Goal: Information Seeking & Learning: Find specific fact

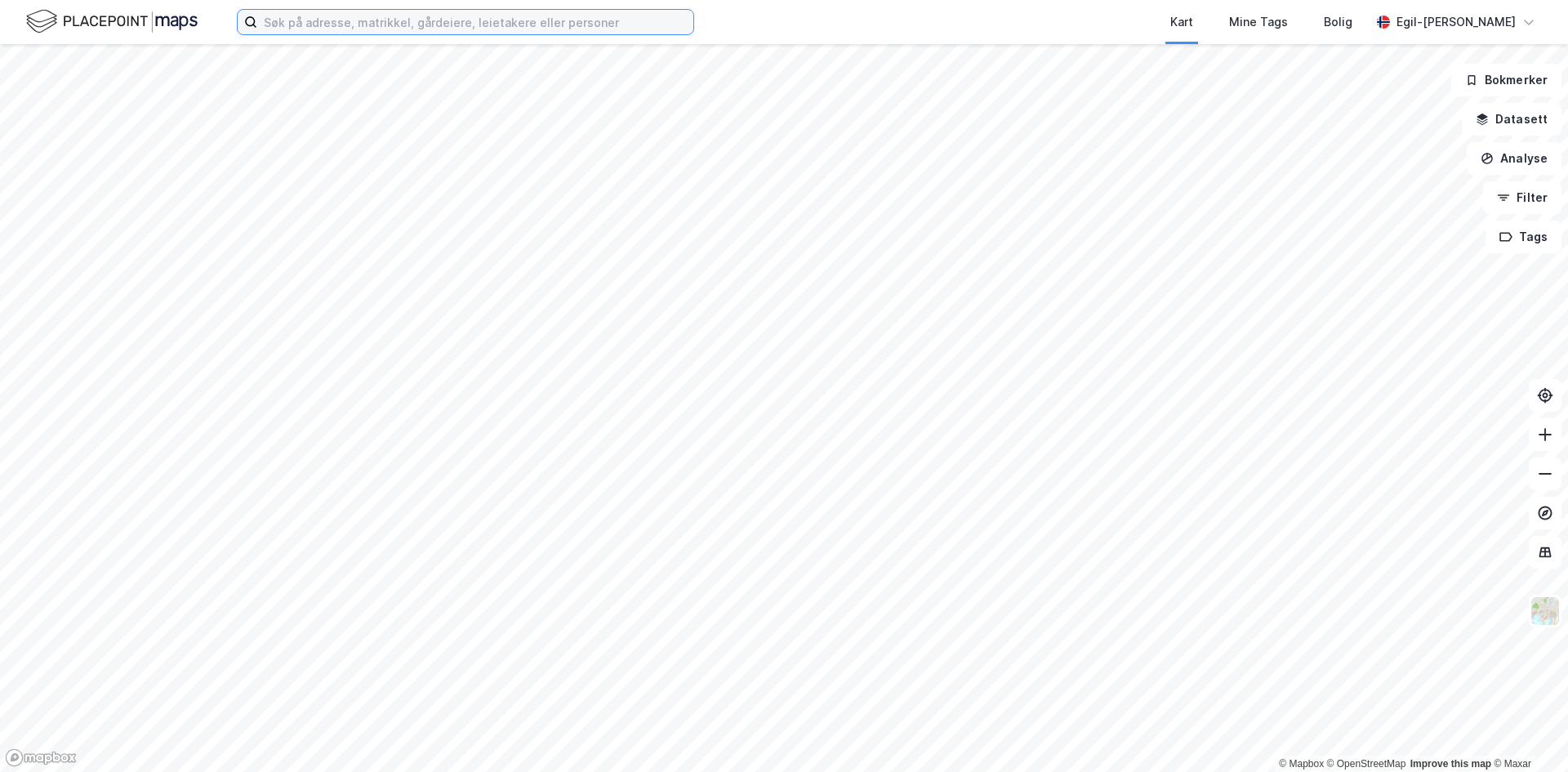
click at [305, 26] on input at bounding box center [475, 22] width 436 height 25
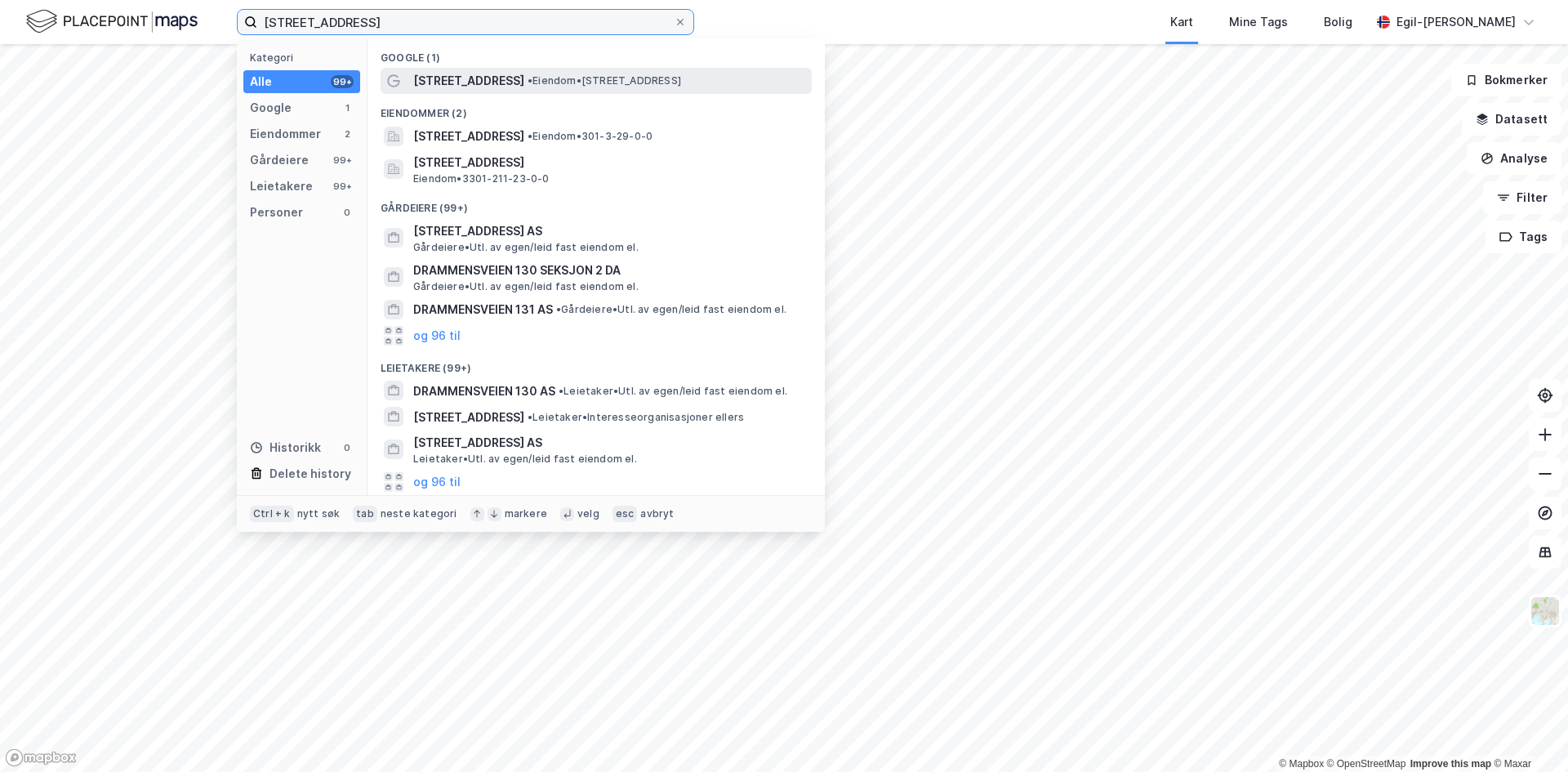
type input "[STREET_ADDRESS]"
click at [462, 84] on span "[STREET_ADDRESS]" at bounding box center [469, 81] width 111 height 19
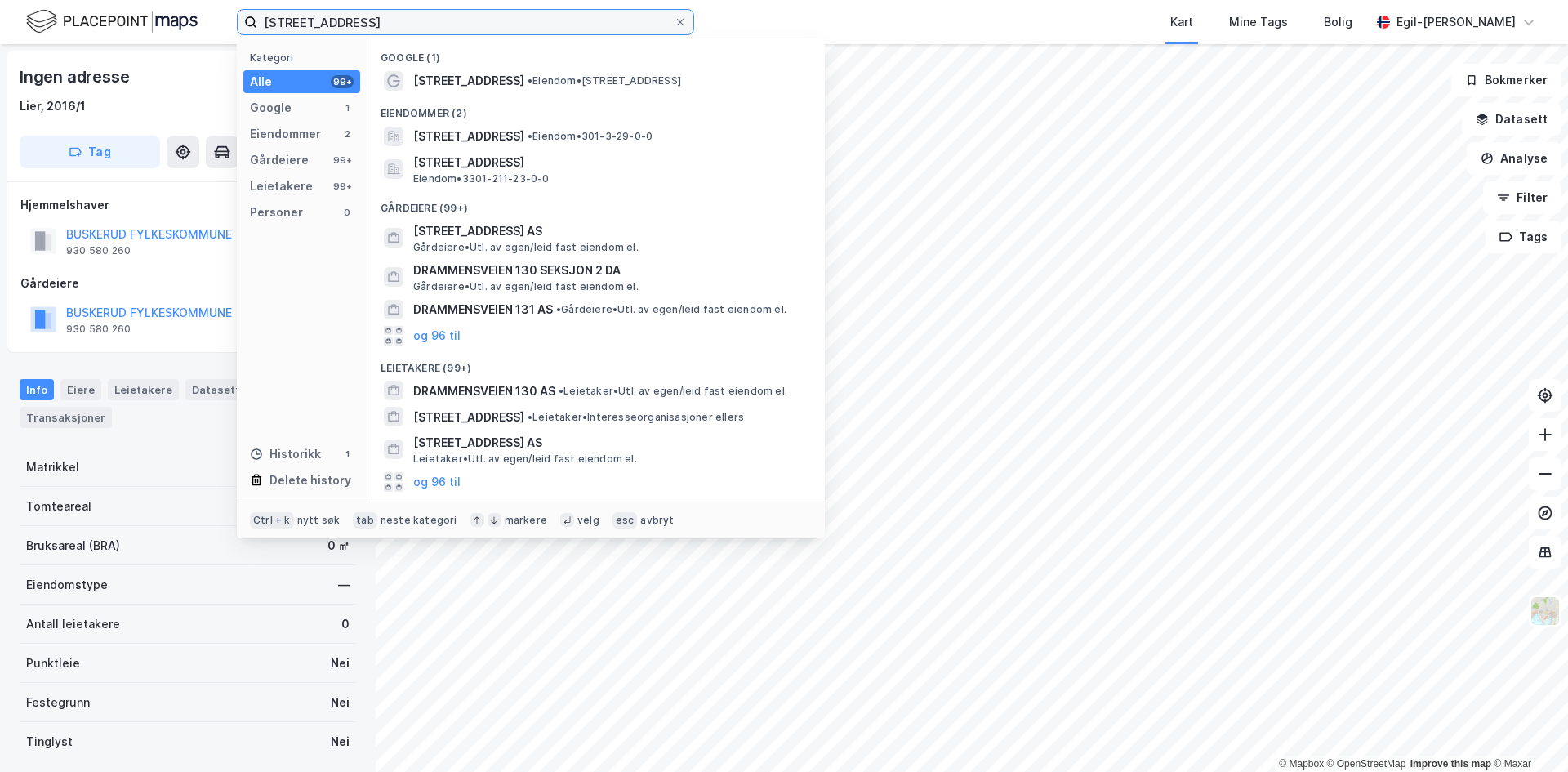
click at [389, 19] on input "[STREET_ADDRESS]" at bounding box center [465, 22] width 417 height 25
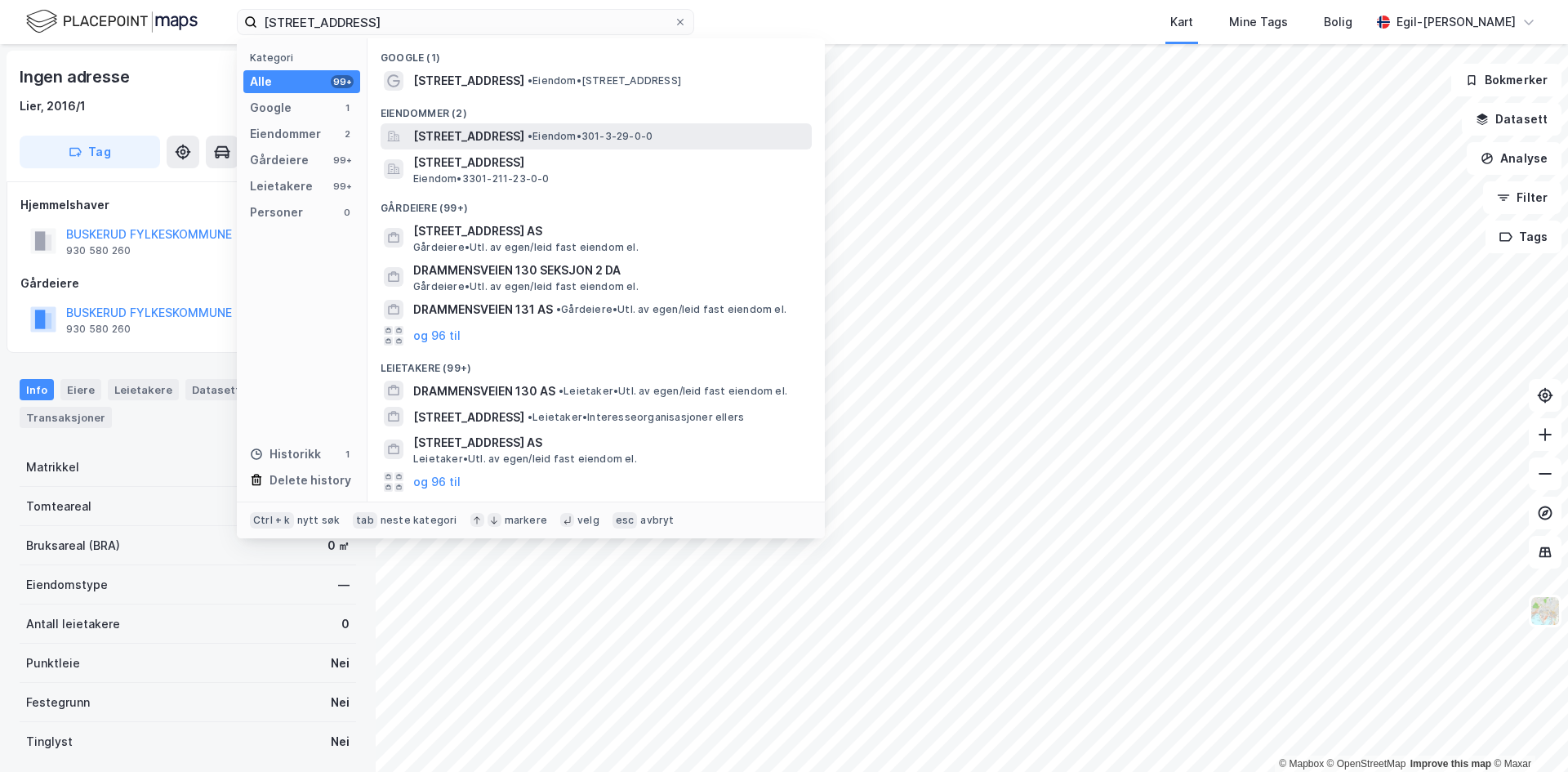
click at [516, 138] on span "[STREET_ADDRESS]" at bounding box center [469, 137] width 111 height 19
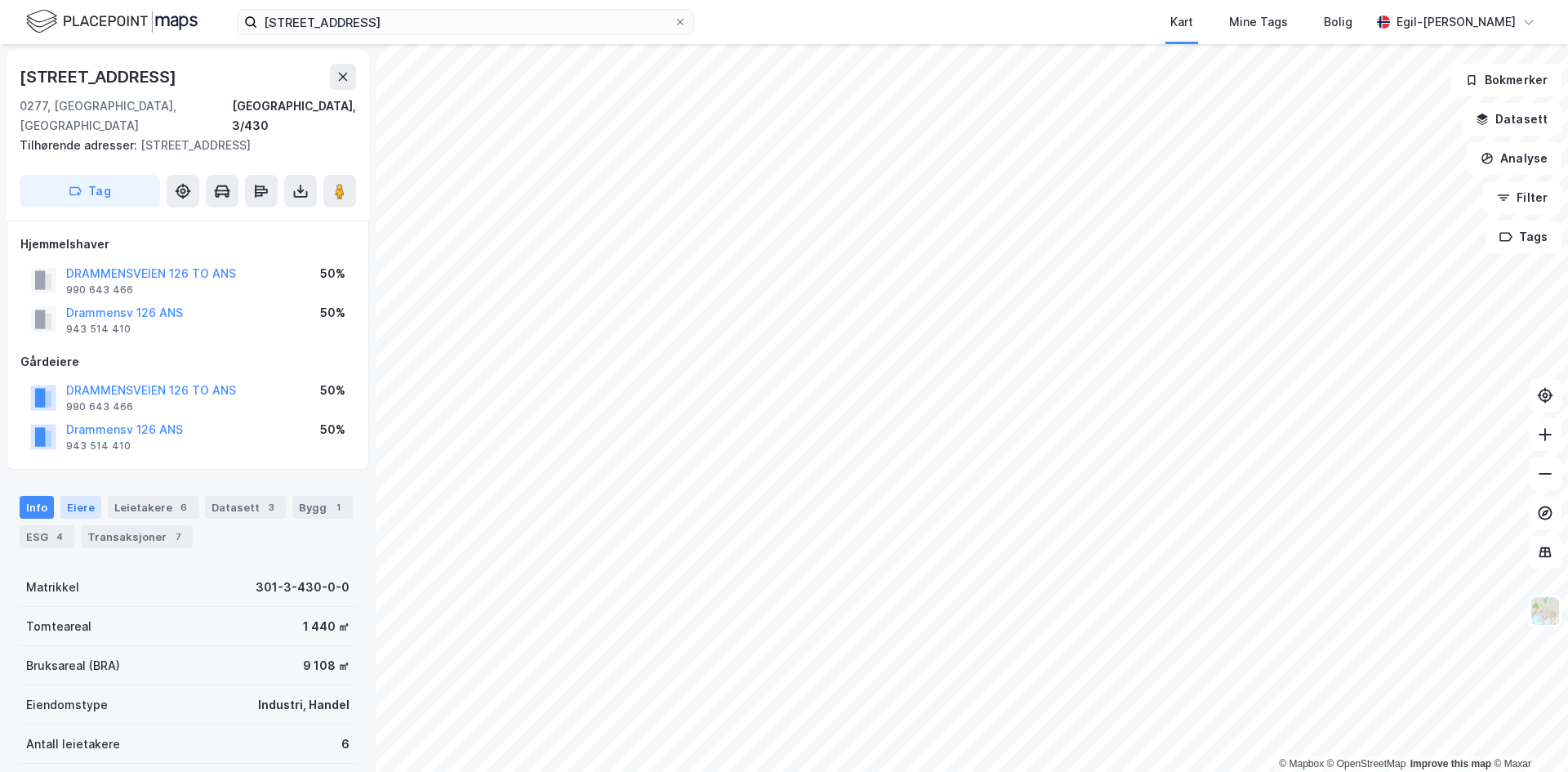
click at [78, 496] on div "Eiere" at bounding box center [81, 508] width 41 height 23
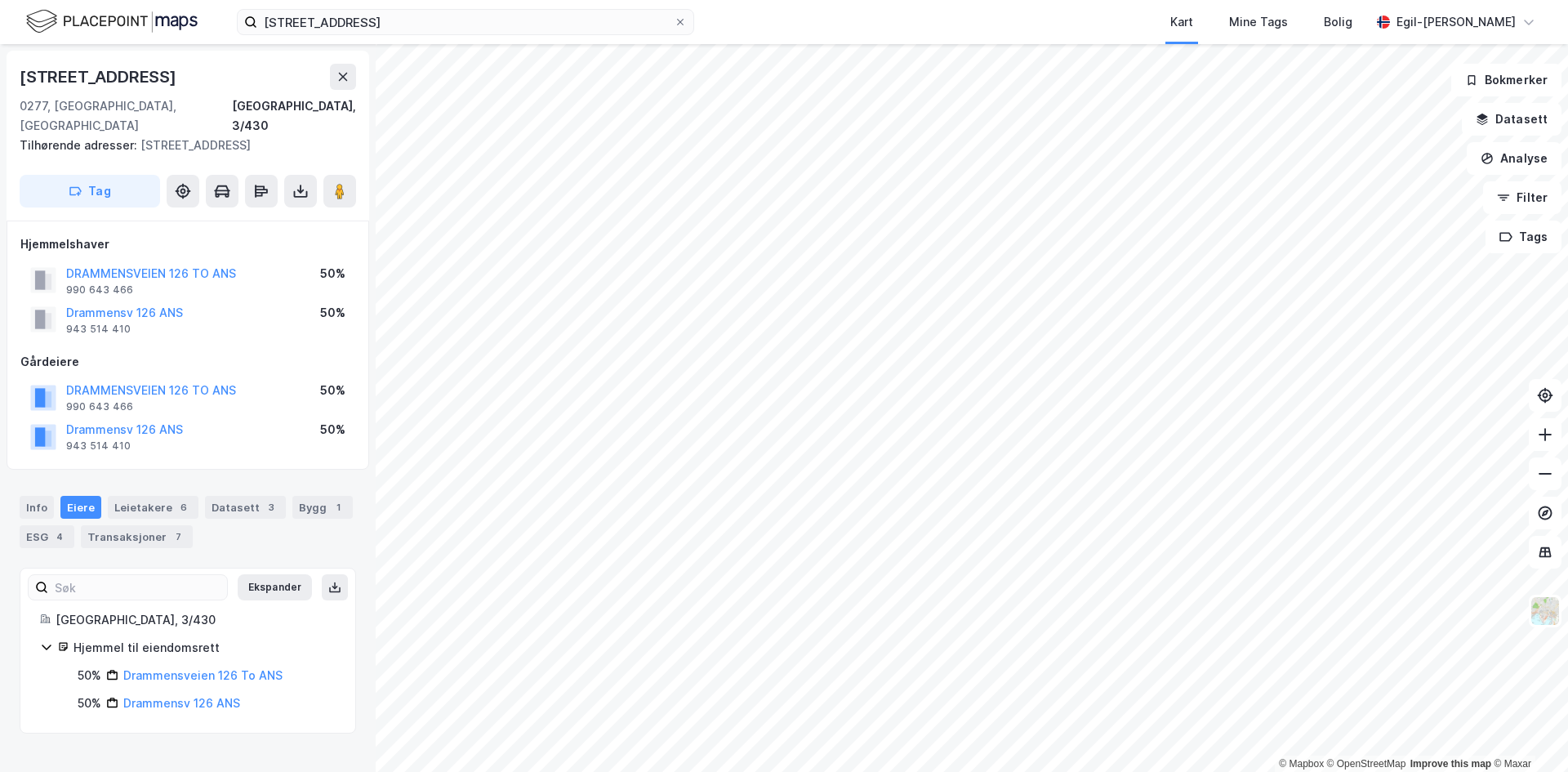
click at [50, 641] on icon at bounding box center [46, 647] width 13 height 13
click at [44, 641] on icon at bounding box center [46, 647] width 13 height 13
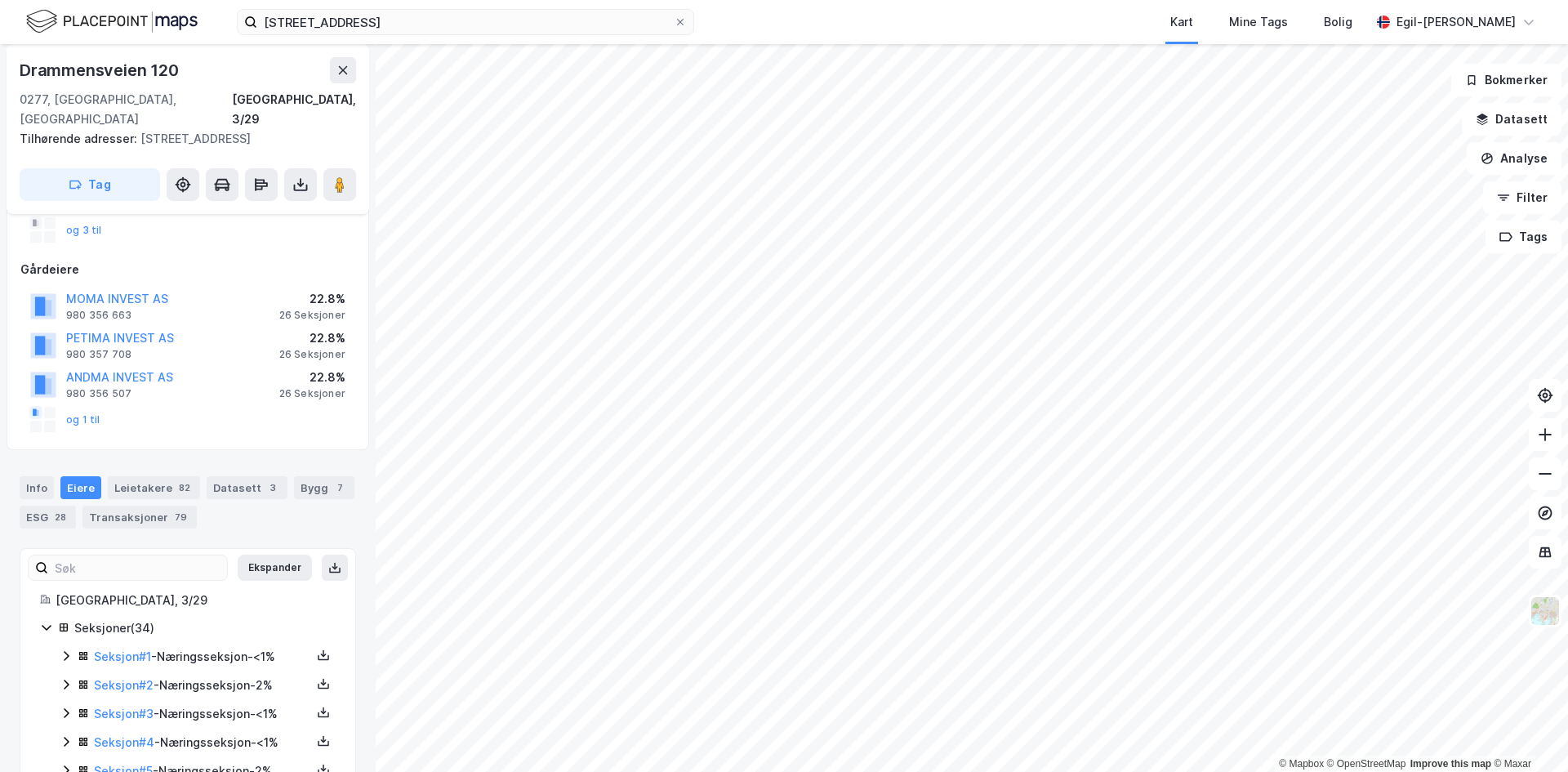
scroll to position [409, 0]
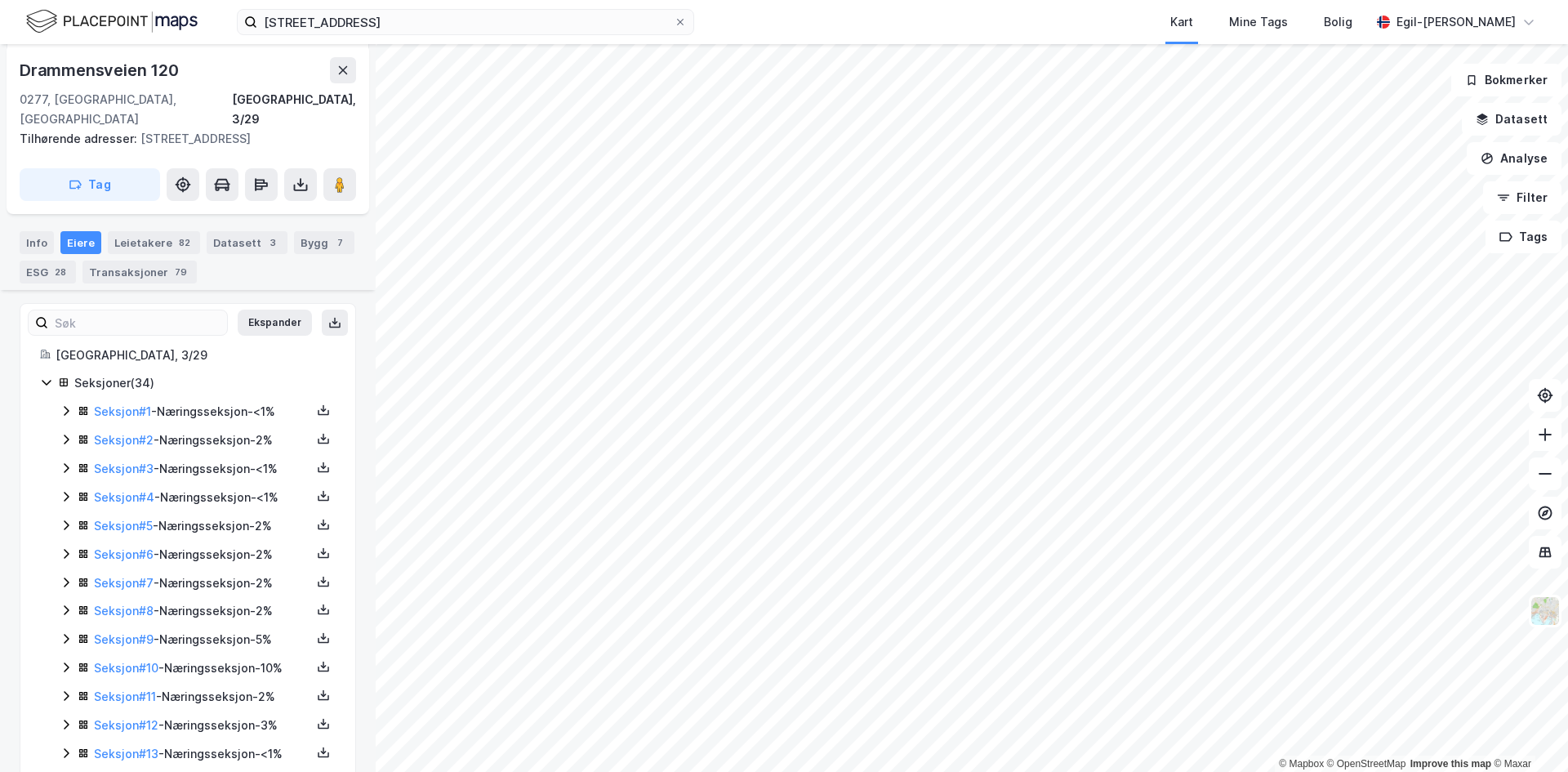
click at [49, 375] on icon at bounding box center [46, 382] width 13 height 13
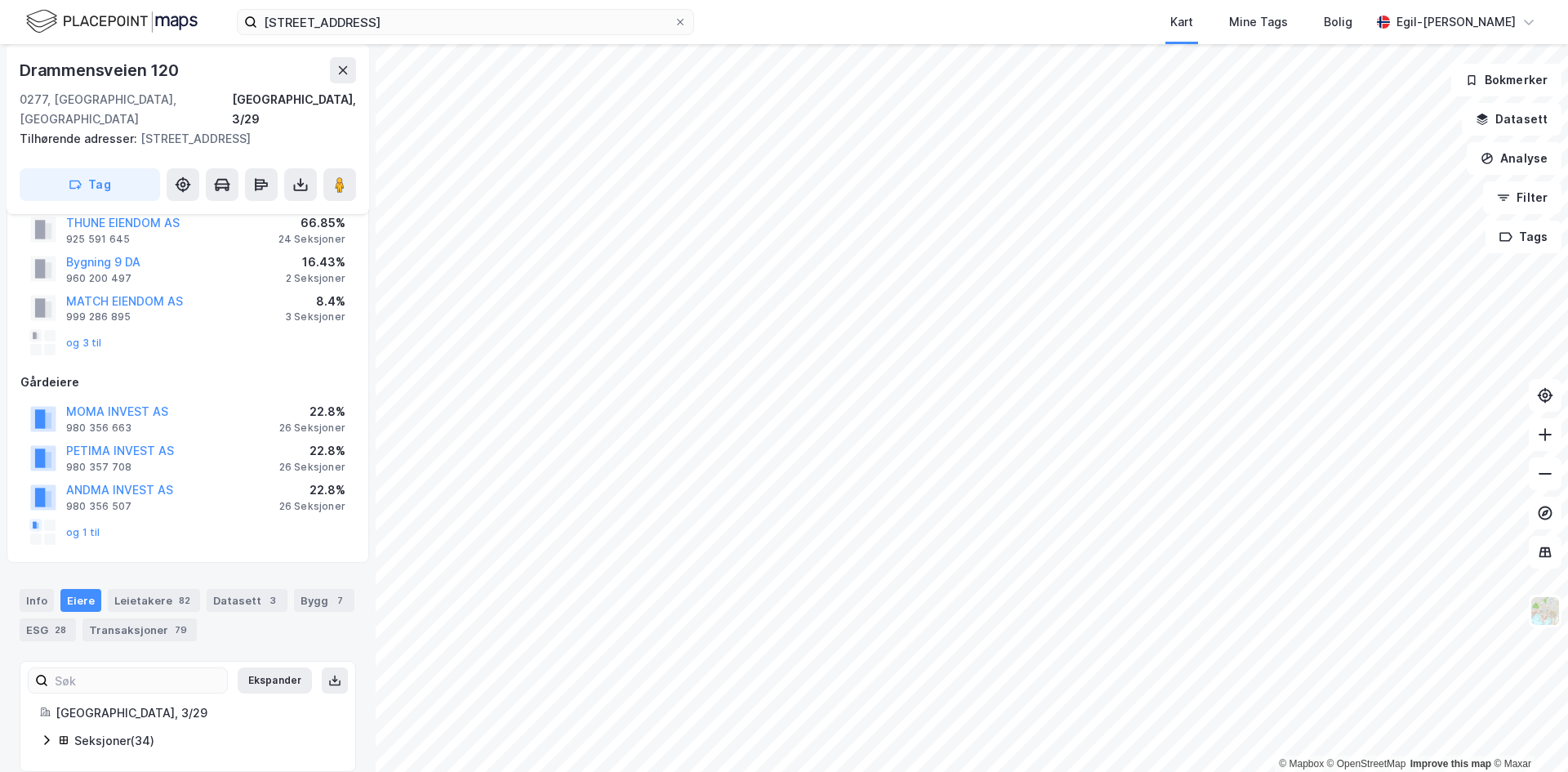
click at [49, 734] on icon at bounding box center [46, 740] width 13 height 13
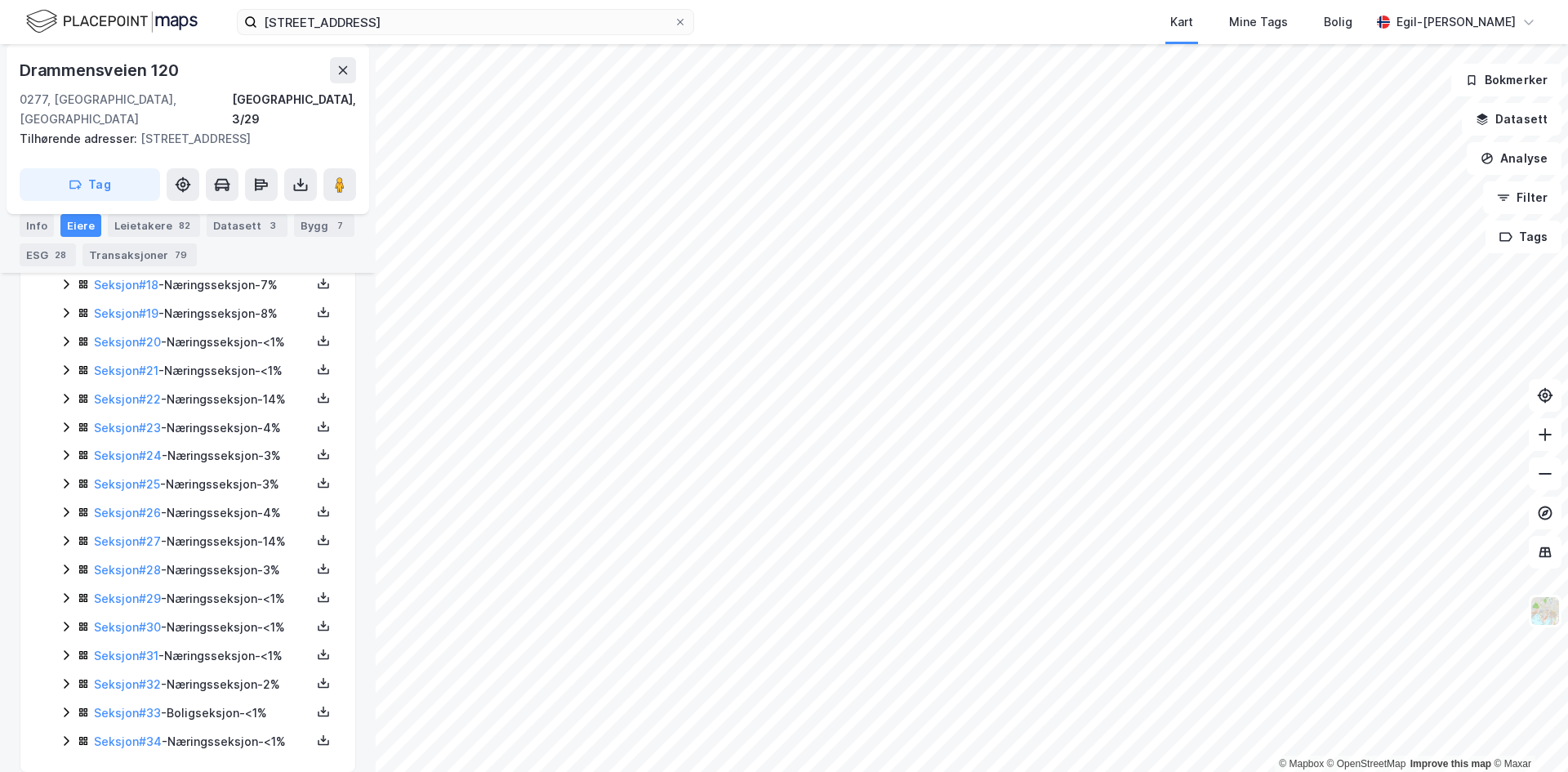
scroll to position [1021, 0]
click at [63, 734] on icon at bounding box center [66, 740] width 13 height 13
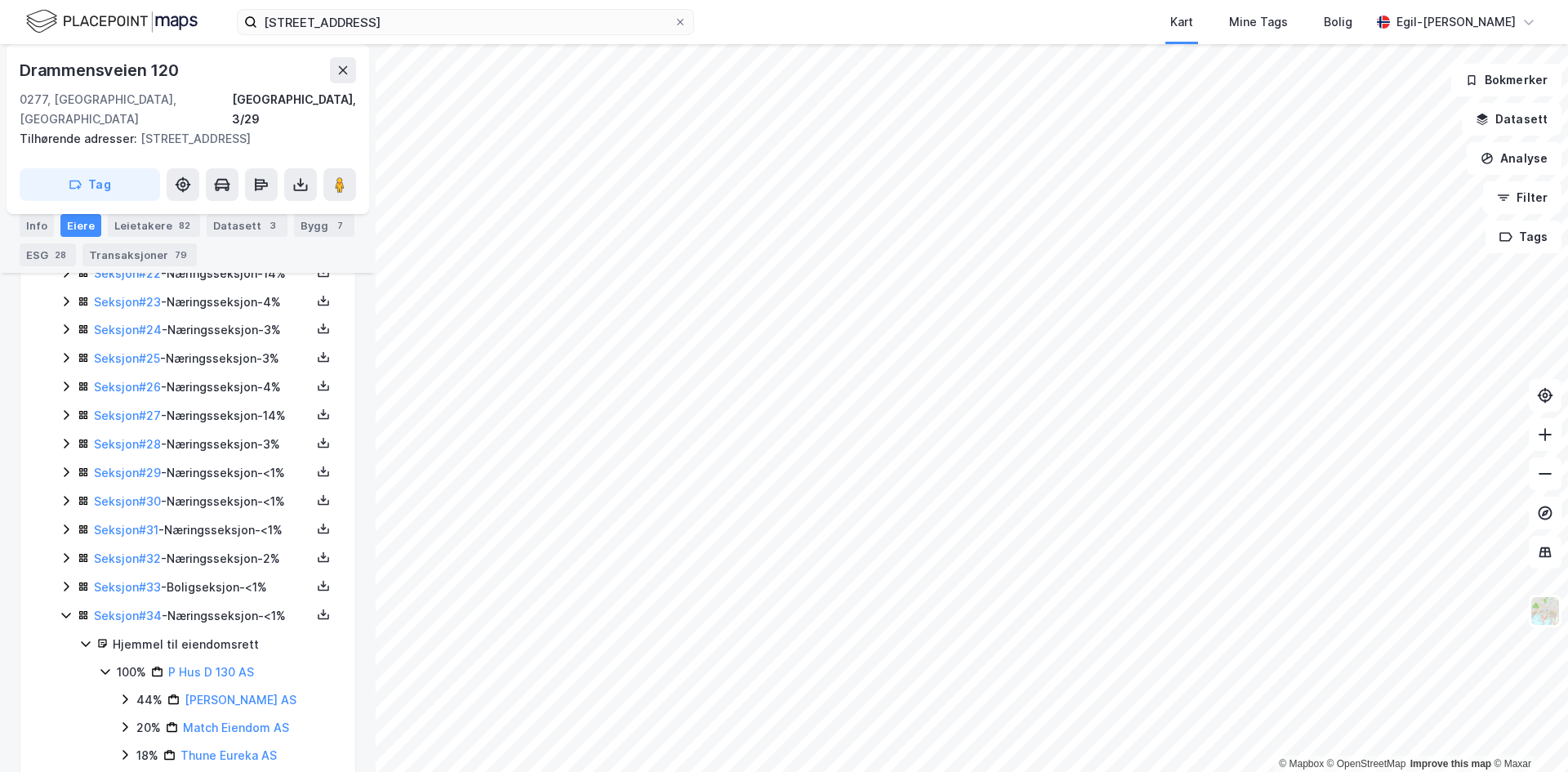
scroll to position [1282, 0]
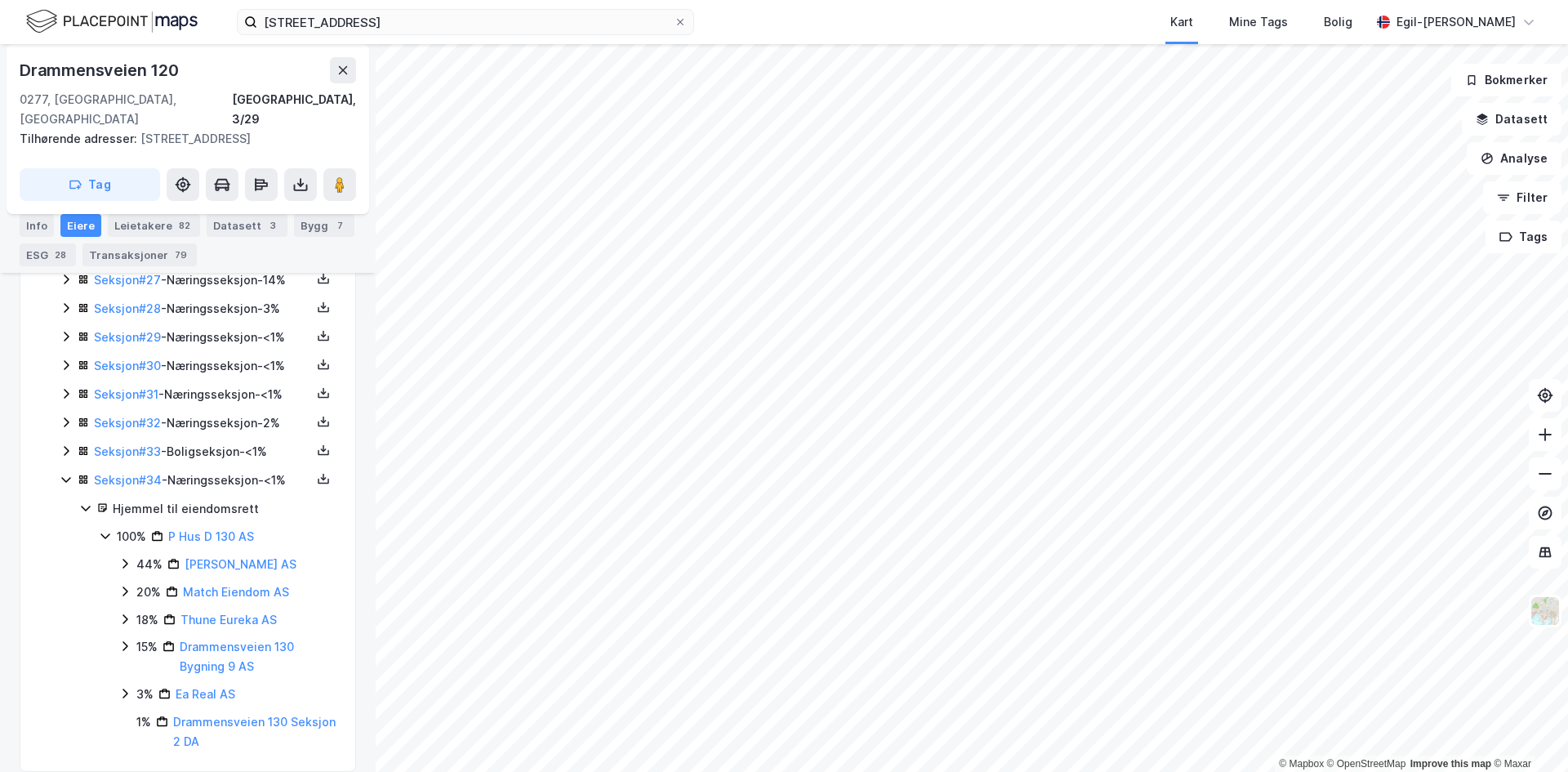
click at [84, 501] on icon at bounding box center [85, 508] width 13 height 13
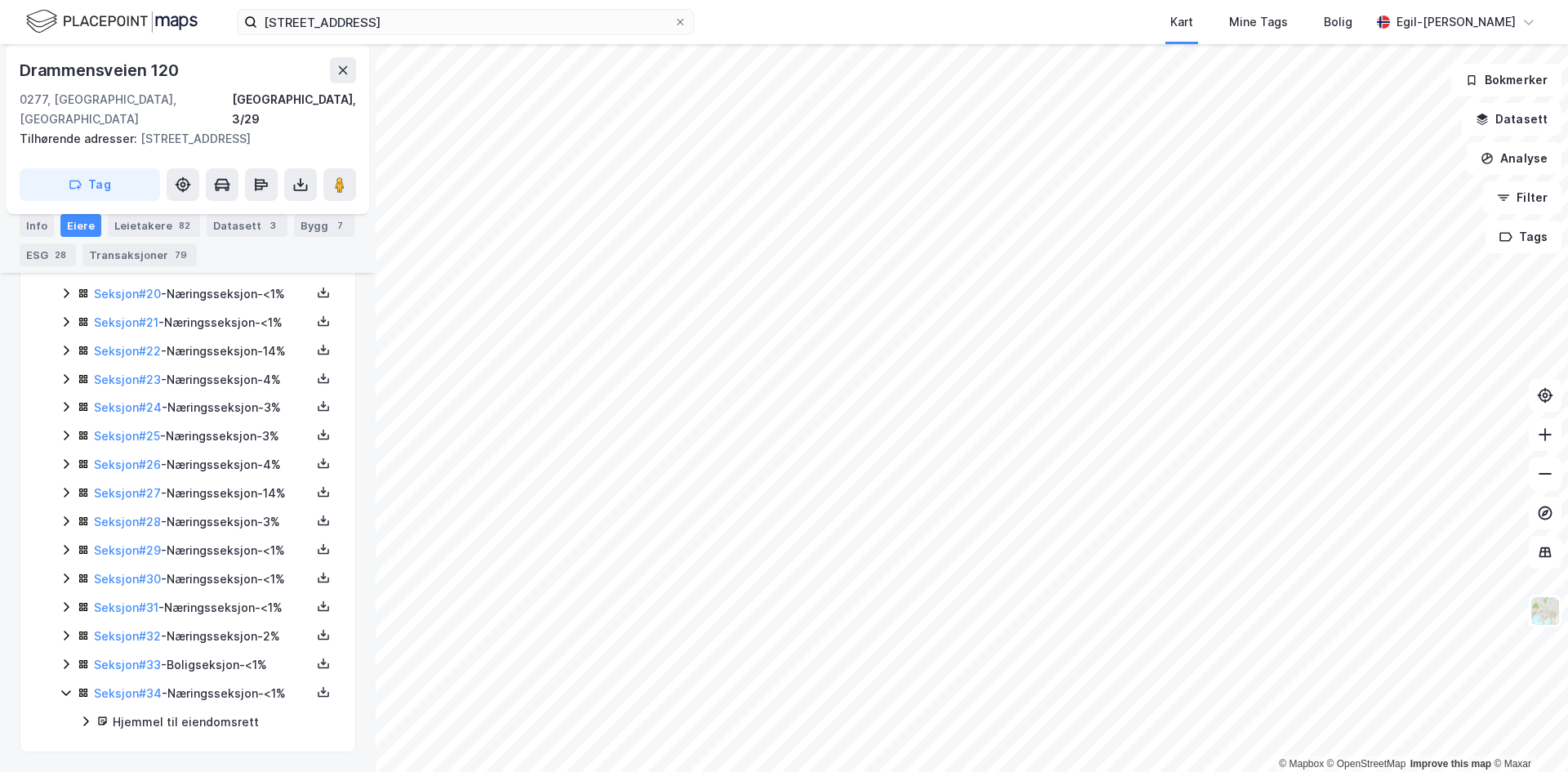
scroll to position [1049, 0]
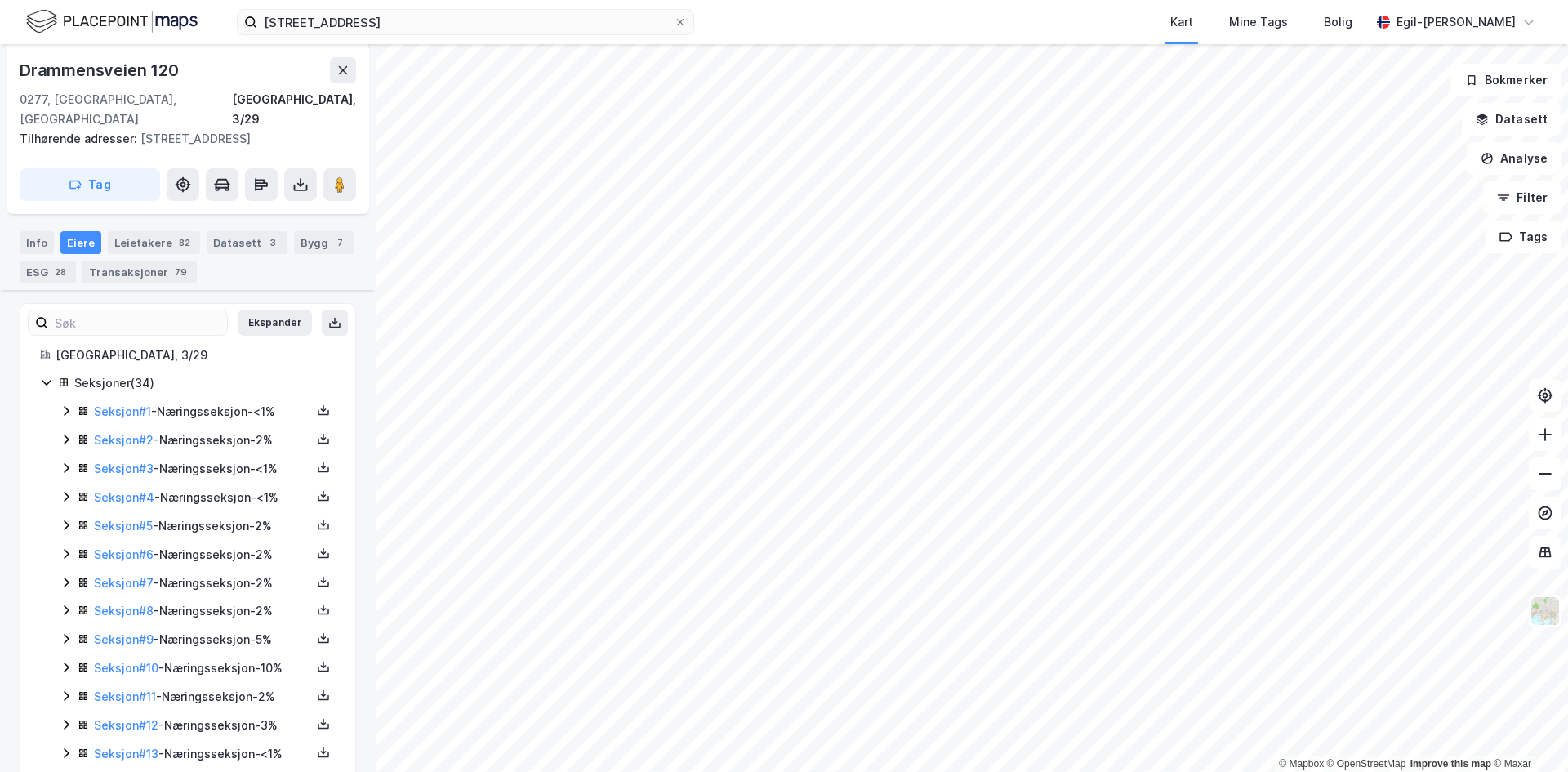
scroll to position [204, 0]
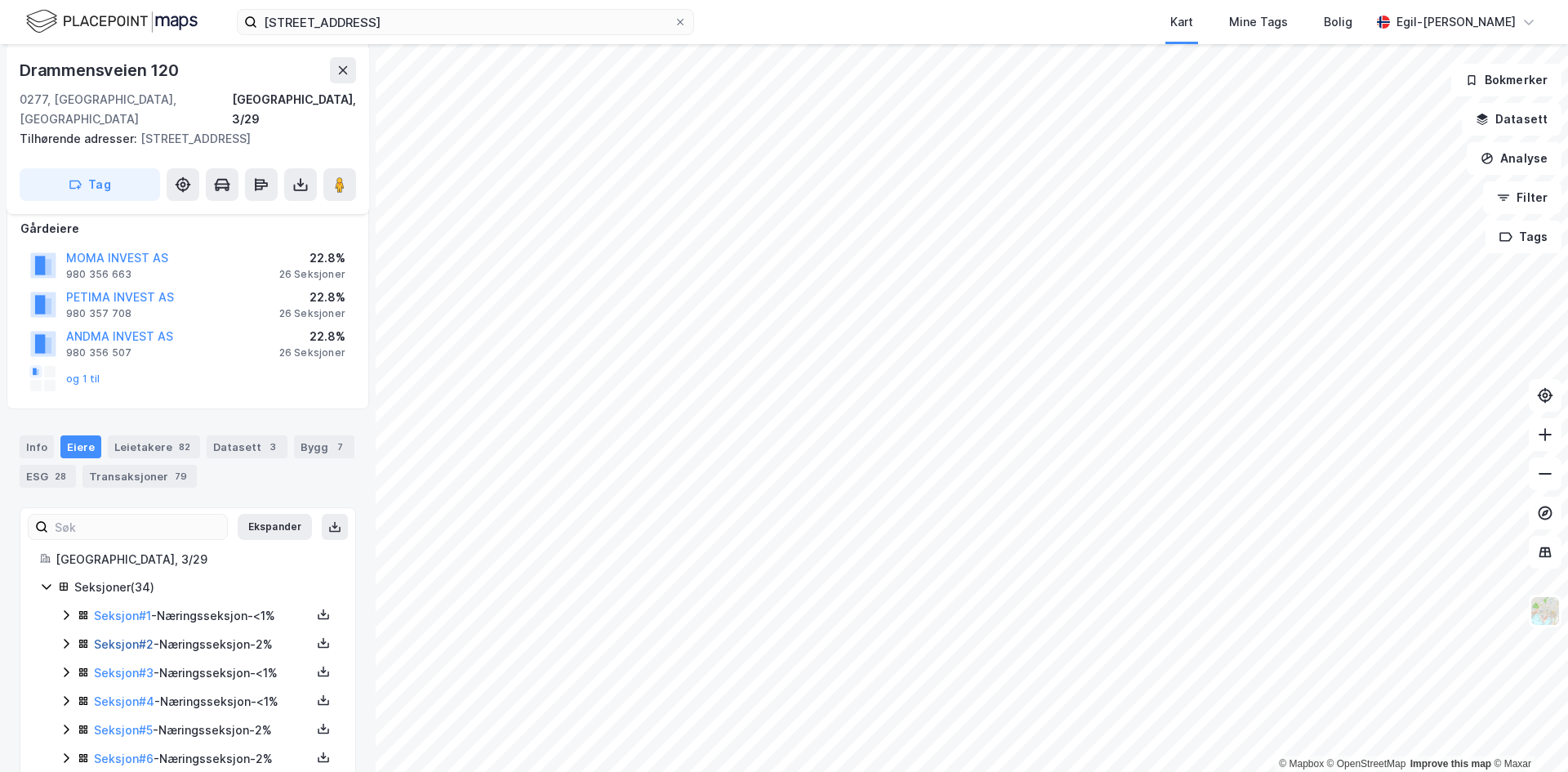
click at [118, 637] on link "Seksjon # 2" at bounding box center [124, 644] width 60 height 14
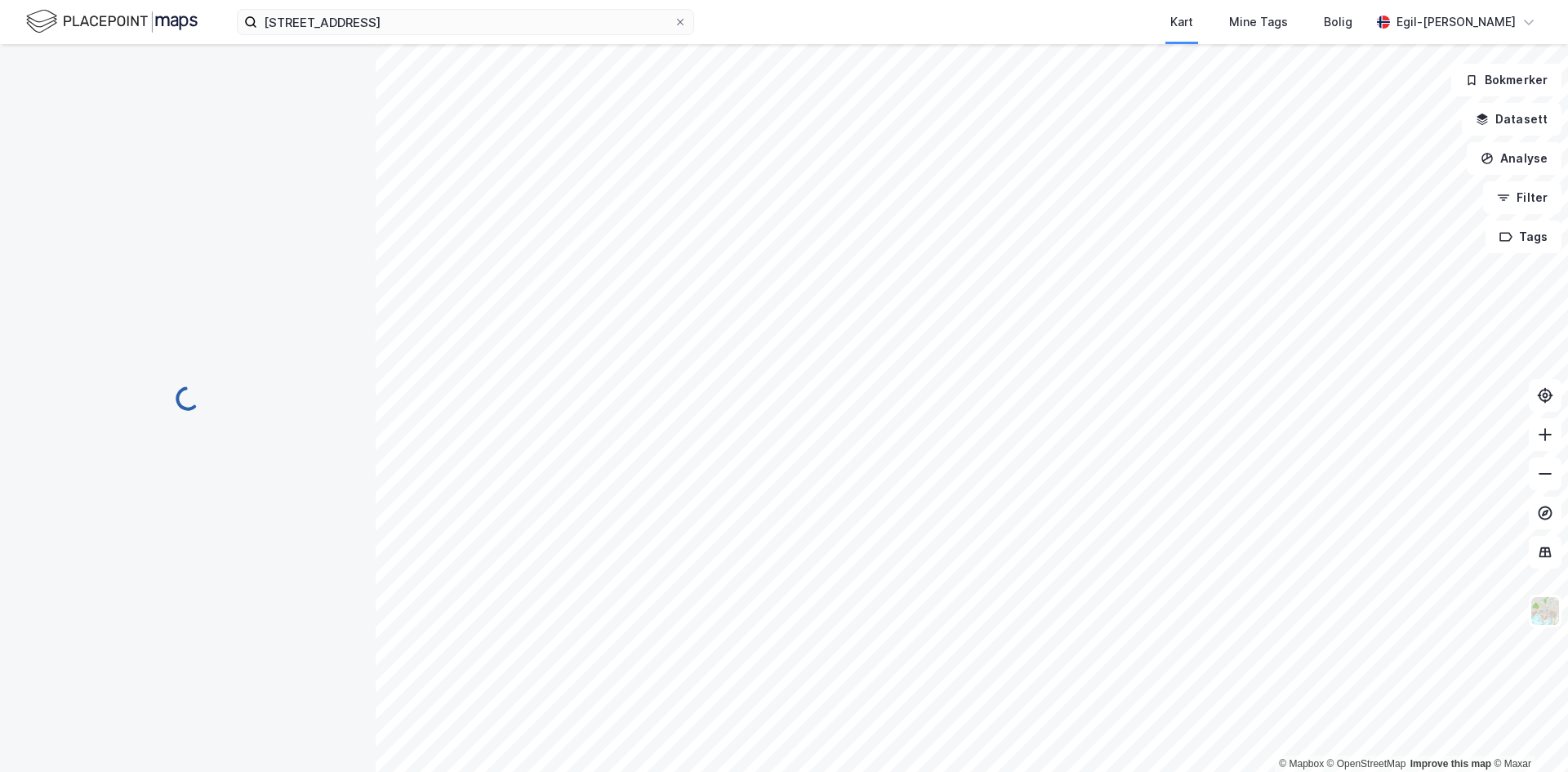
scroll to position [204, 0]
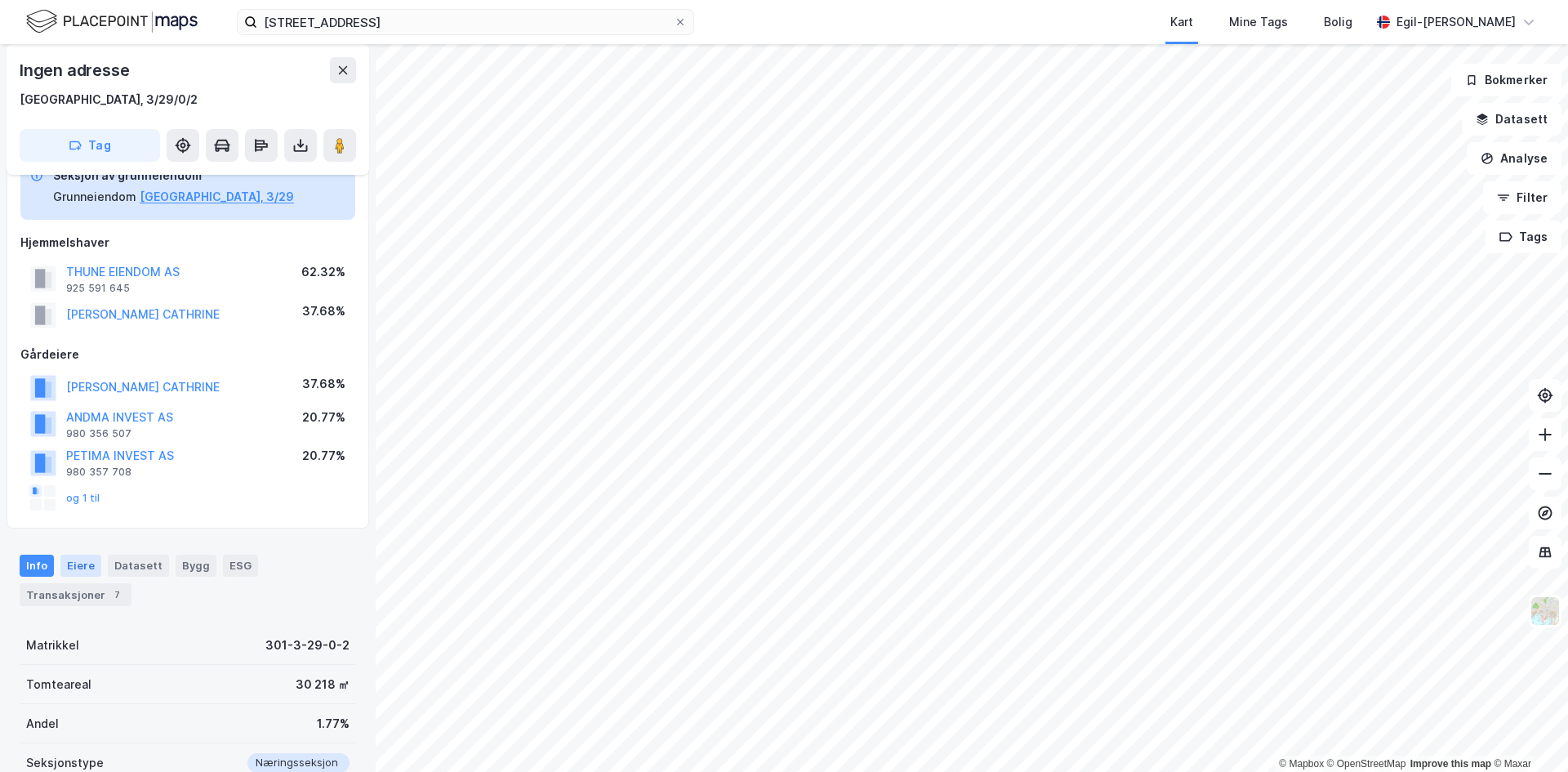
click at [78, 562] on div "Eiere" at bounding box center [81, 566] width 41 height 21
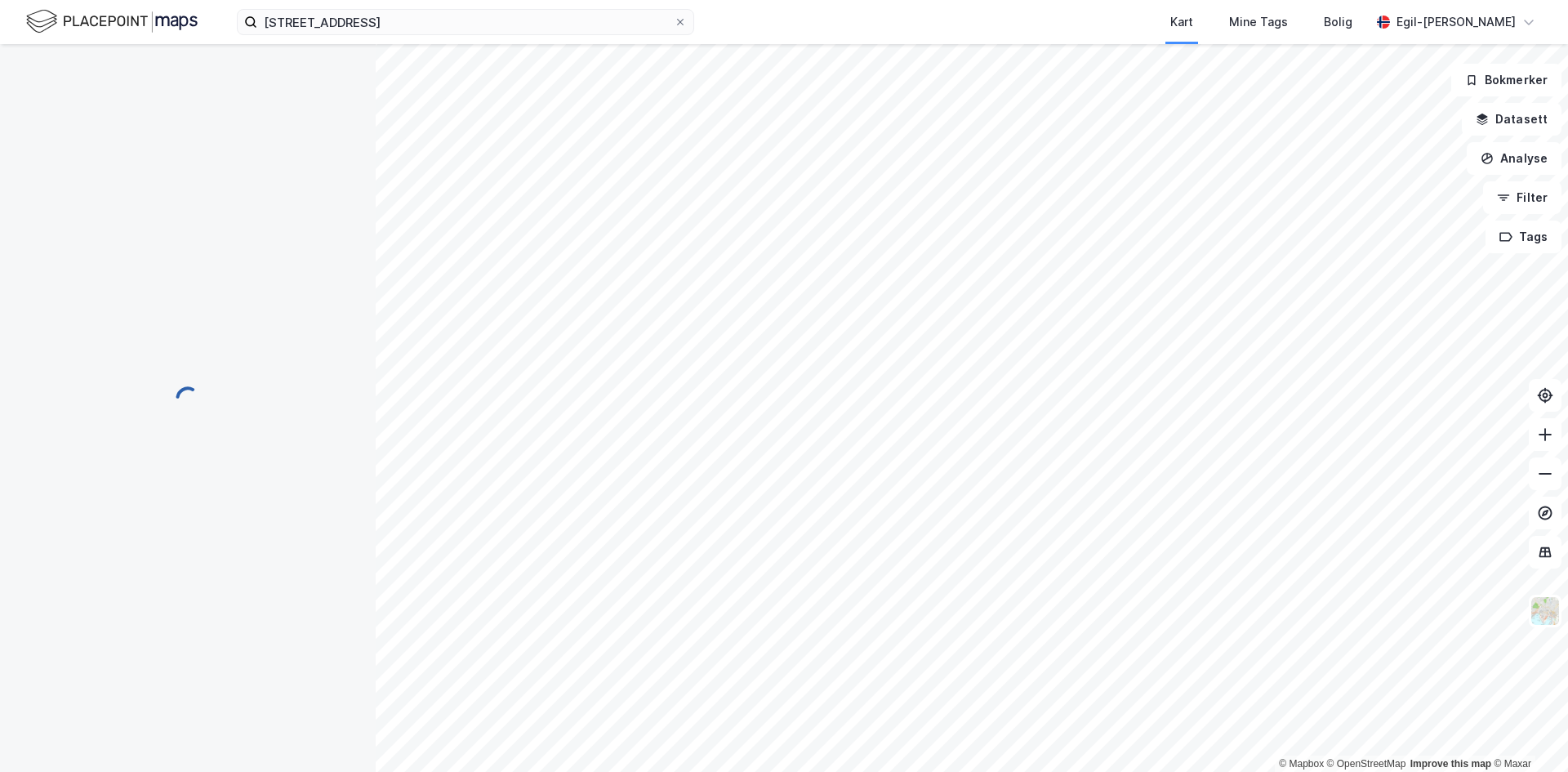
scroll to position [2, 0]
